Goal: Information Seeking & Learning: Find specific fact

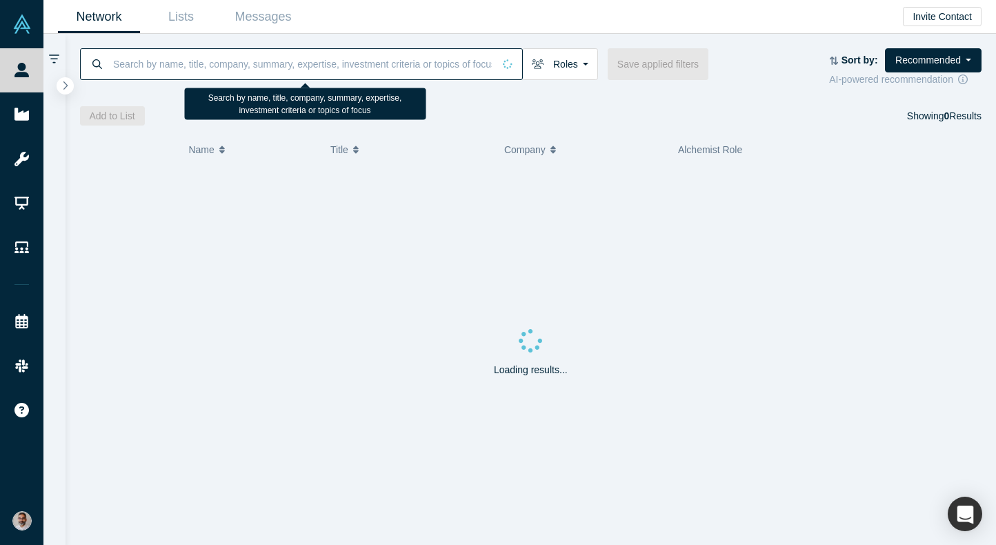
click at [325, 63] on input at bounding box center [302, 64] width 381 height 32
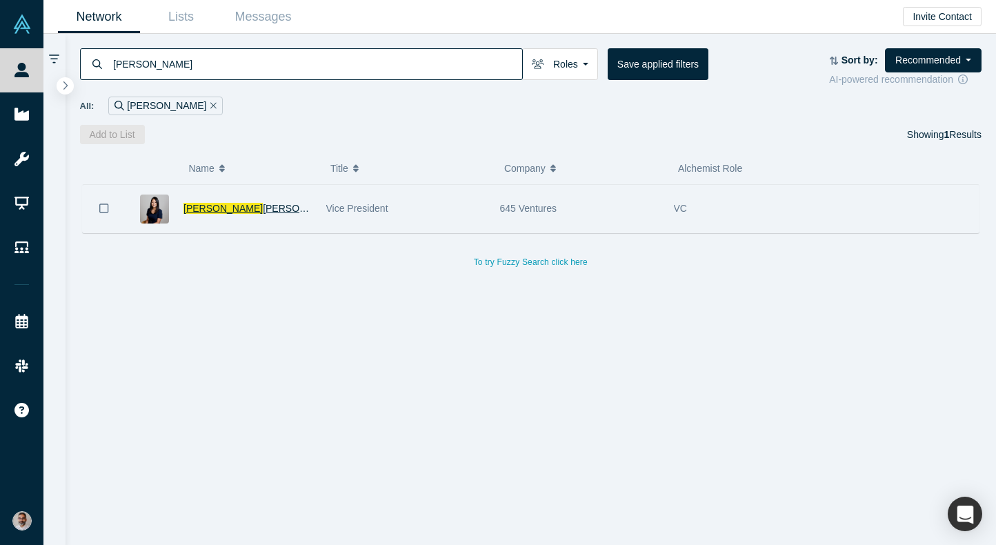
type input "[PERSON_NAME]"
click at [263, 205] on span "[PERSON_NAME]" at bounding box center [302, 208] width 79 height 11
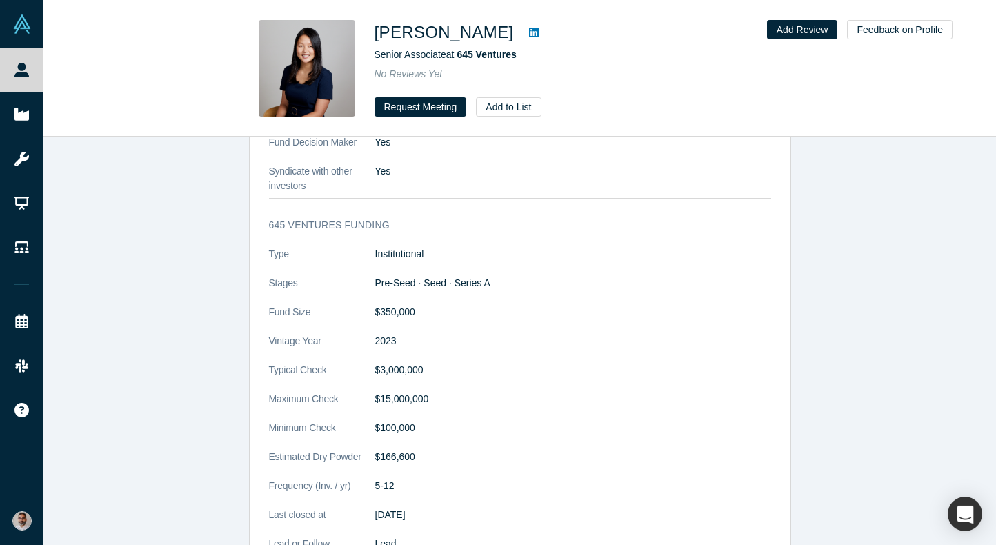
scroll to position [1280, 0]
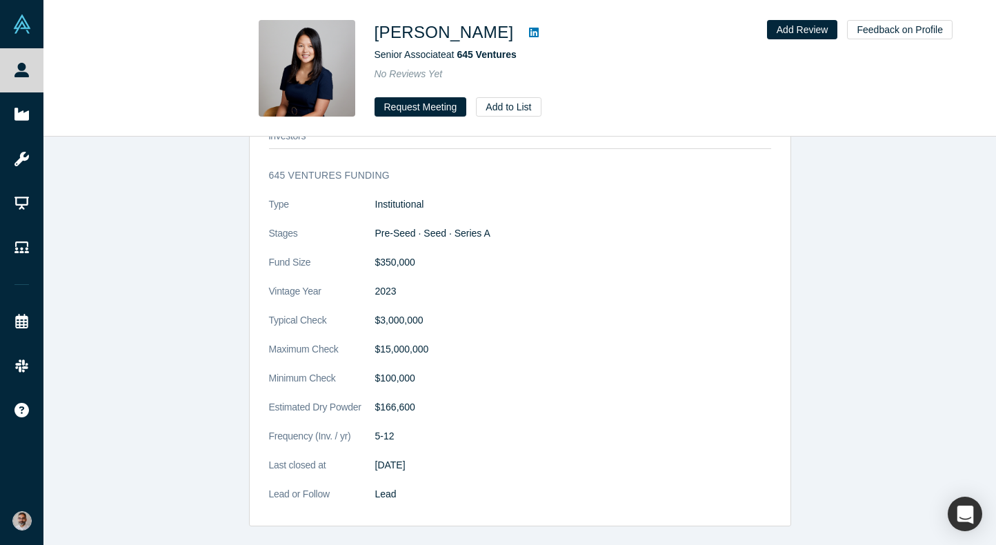
click at [529, 28] on icon at bounding box center [534, 33] width 10 height 10
